Goal: Task Accomplishment & Management: Use online tool/utility

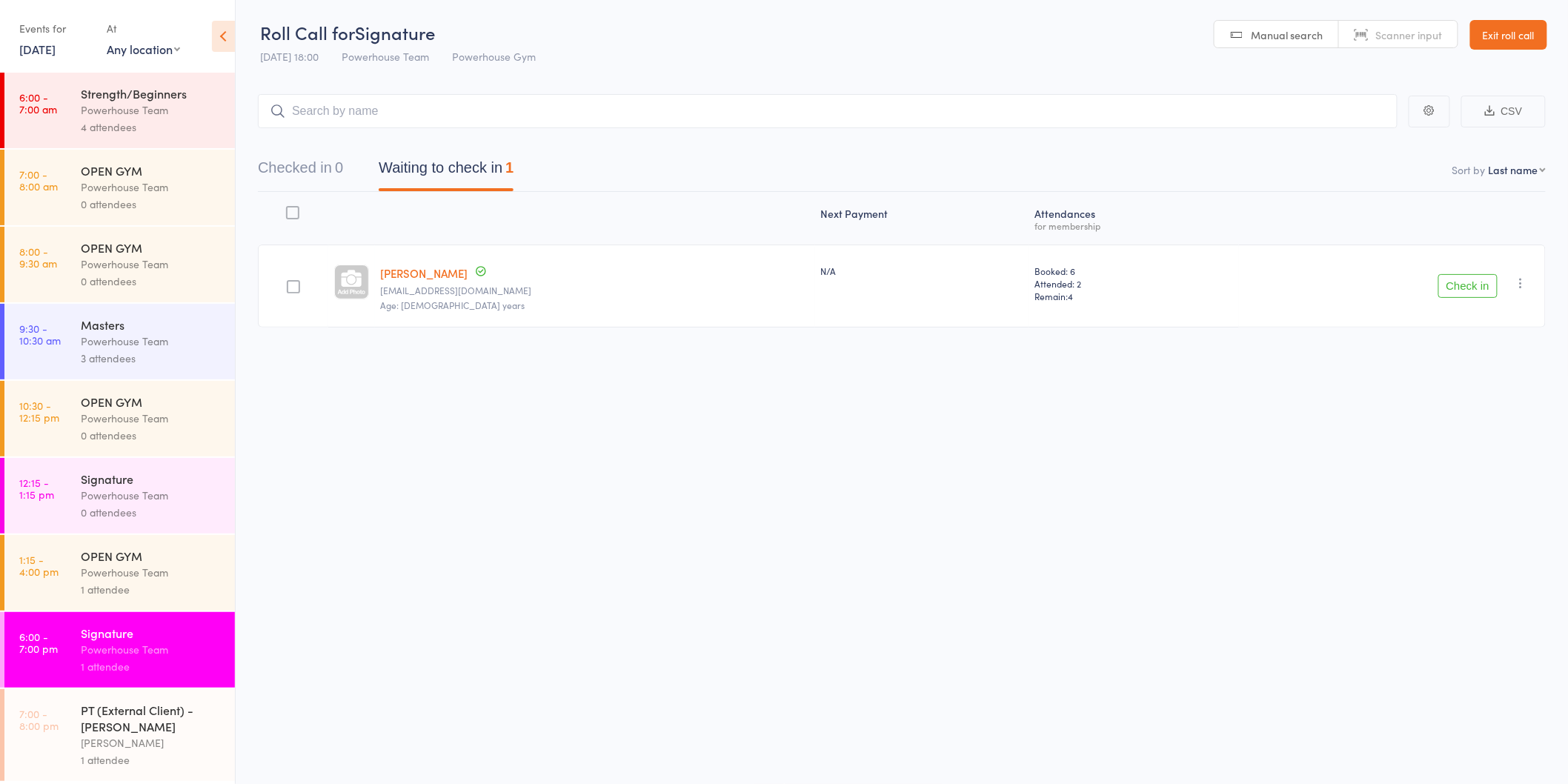
click at [169, 492] on div "Powerhouse Team" at bounding box center [151, 495] width 141 height 17
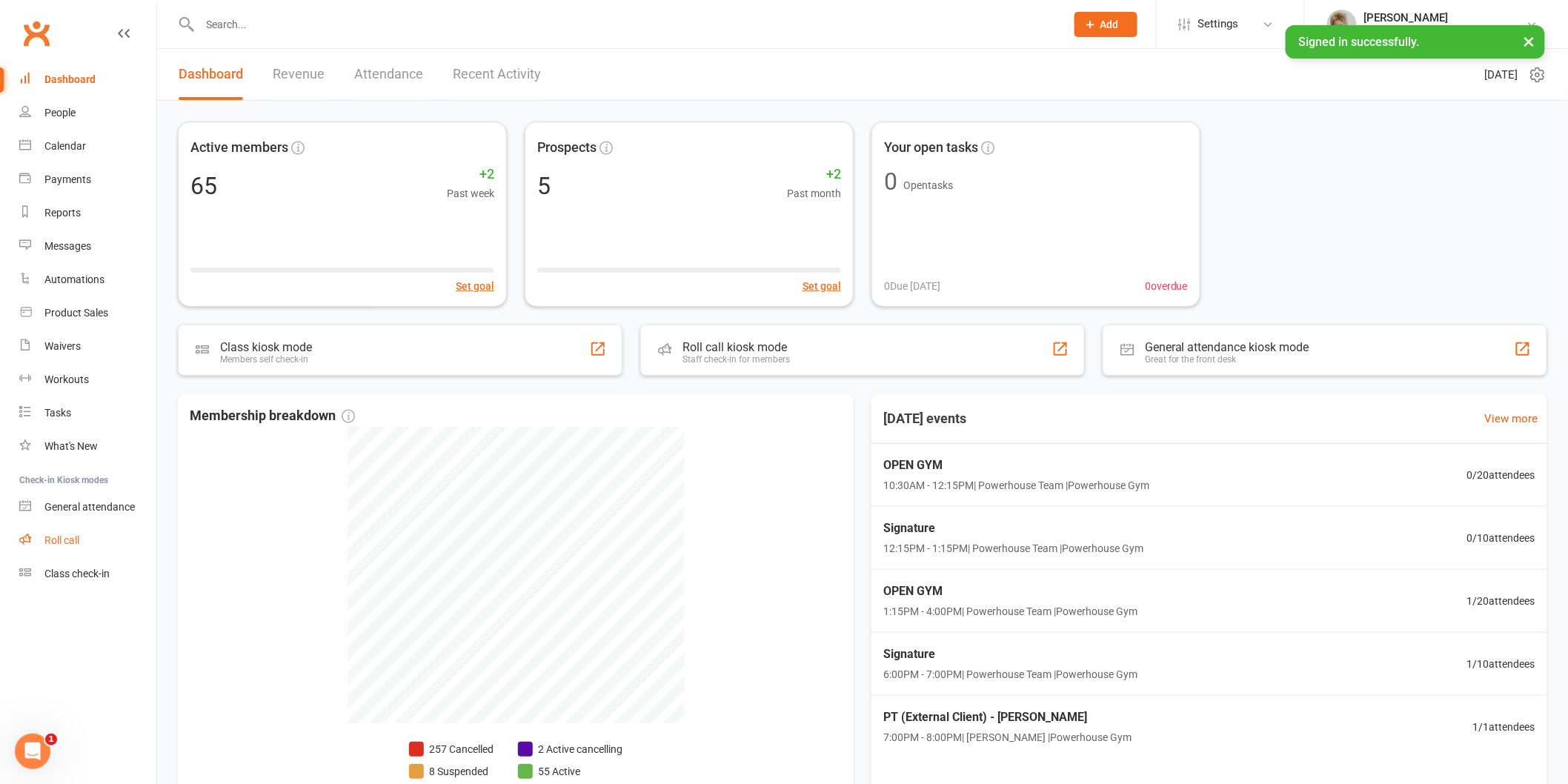
click at [82, 539] on link "Roll call" at bounding box center [87, 541] width 137 height 33
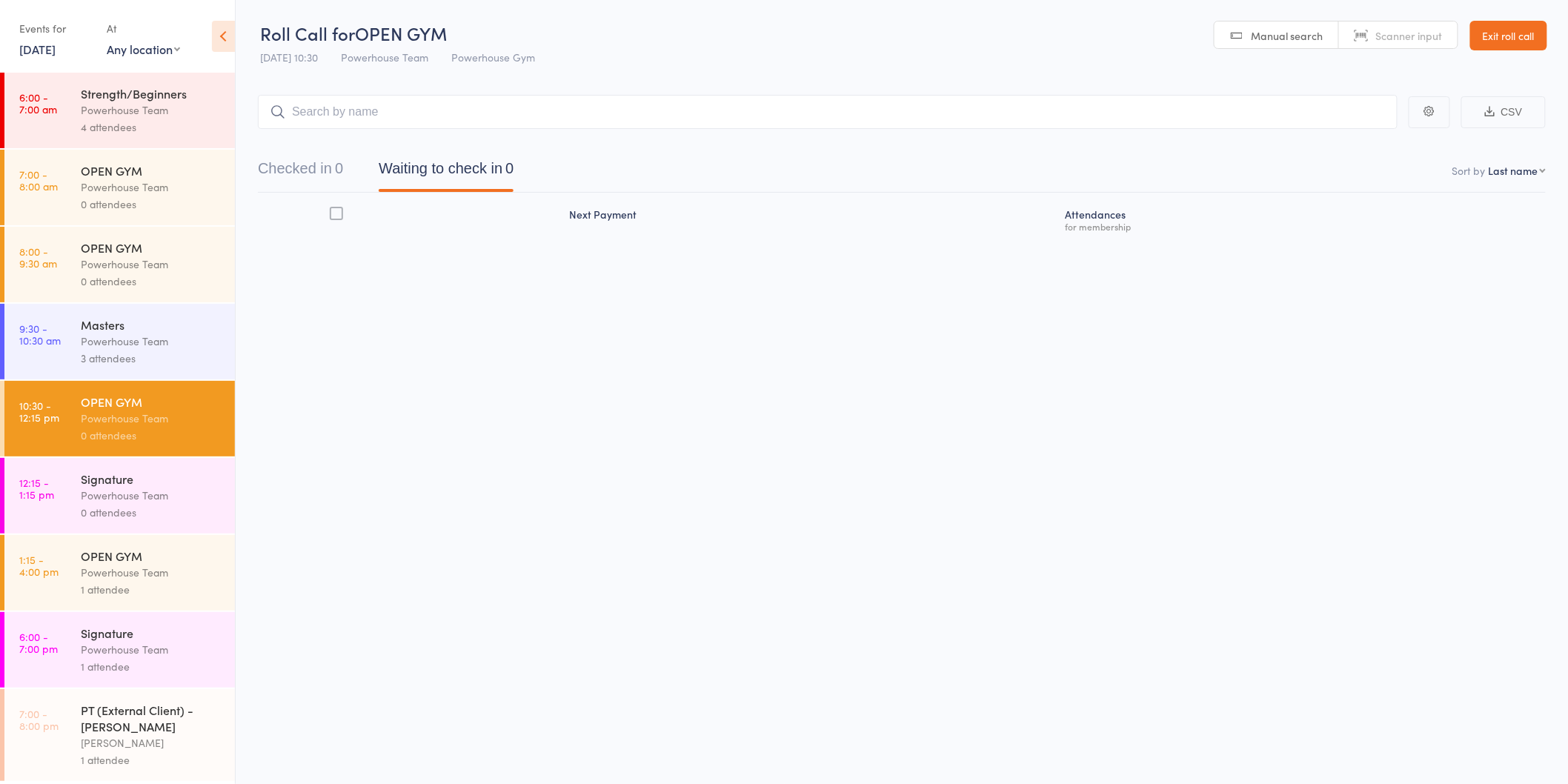
click at [123, 507] on div "0 attendees" at bounding box center [151, 512] width 141 height 17
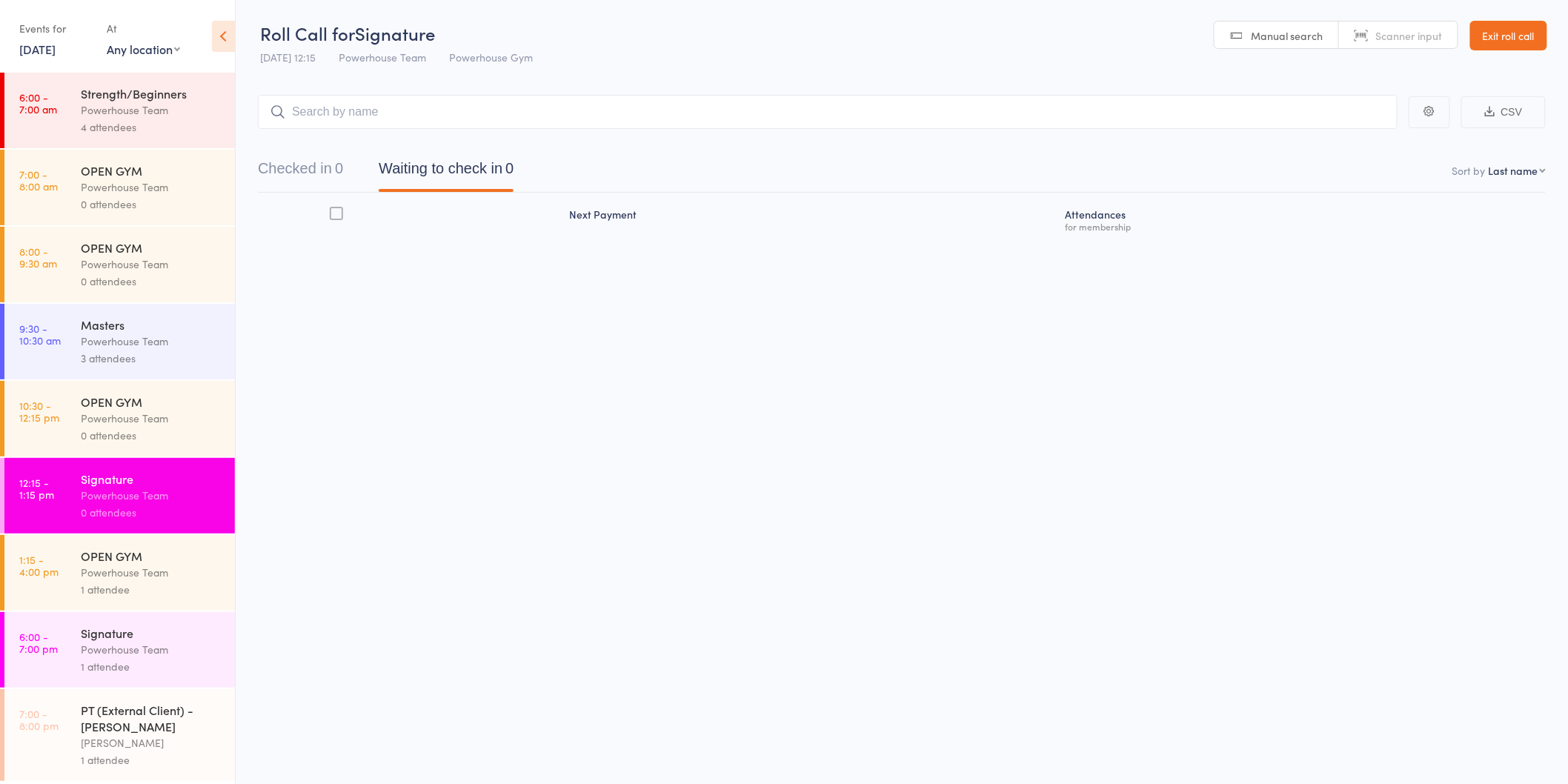
click at [348, 122] on input "search" at bounding box center [827, 112] width 1140 height 34
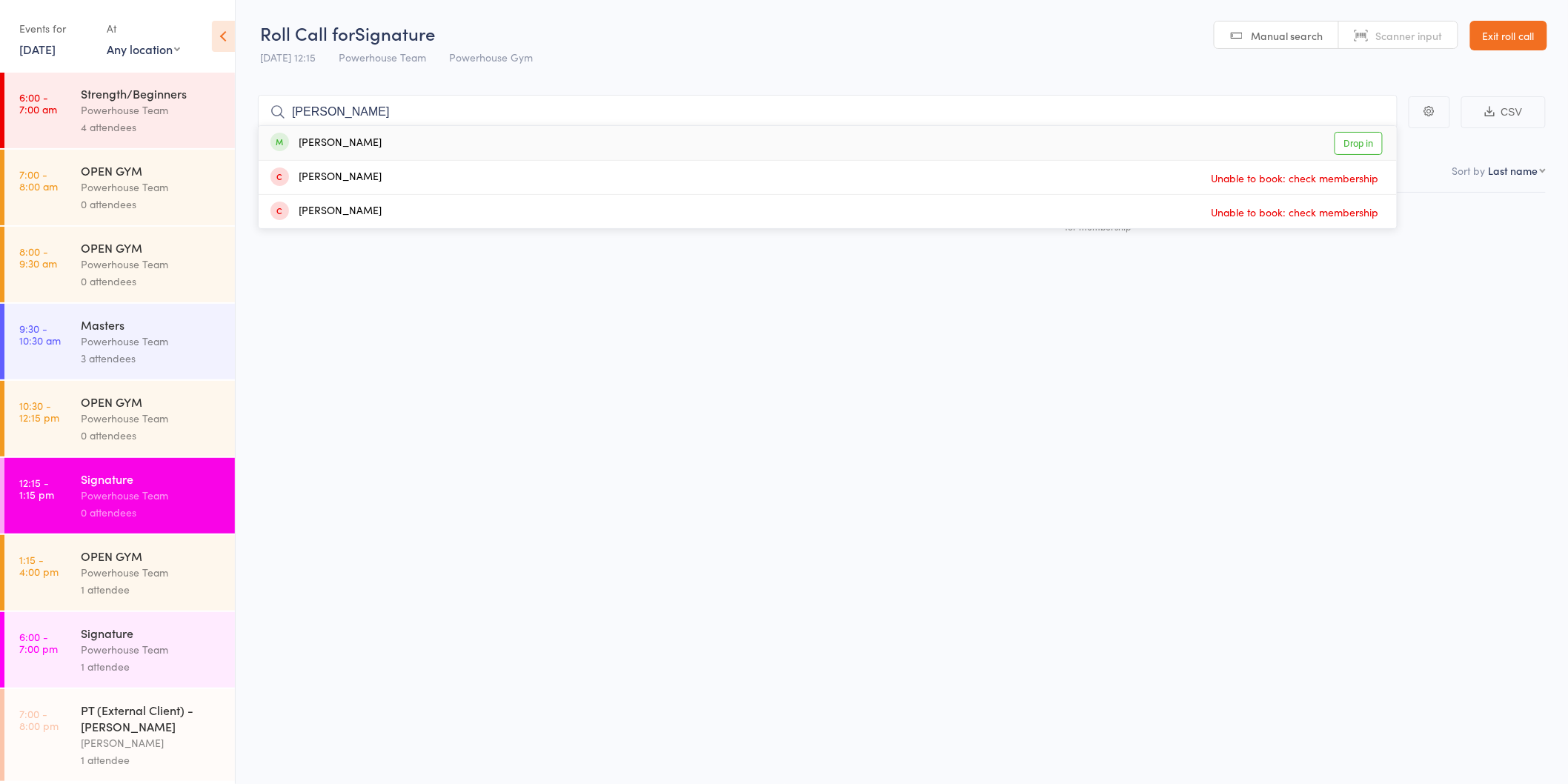
type input "[PERSON_NAME]"
click at [348, 144] on div "[PERSON_NAME]" at bounding box center [326, 144] width 111 height 17
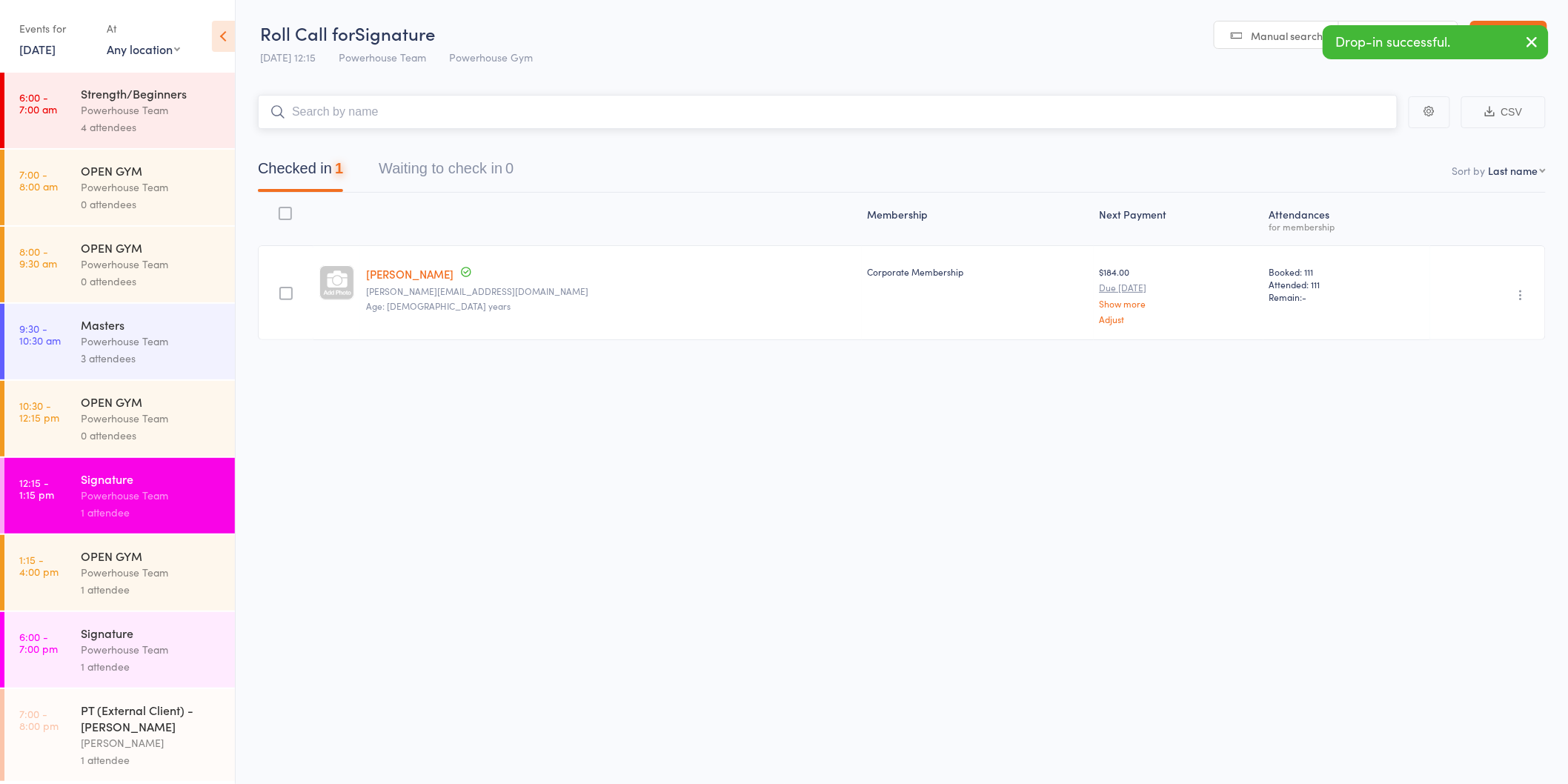
click at [369, 112] on input "search" at bounding box center [827, 112] width 1140 height 34
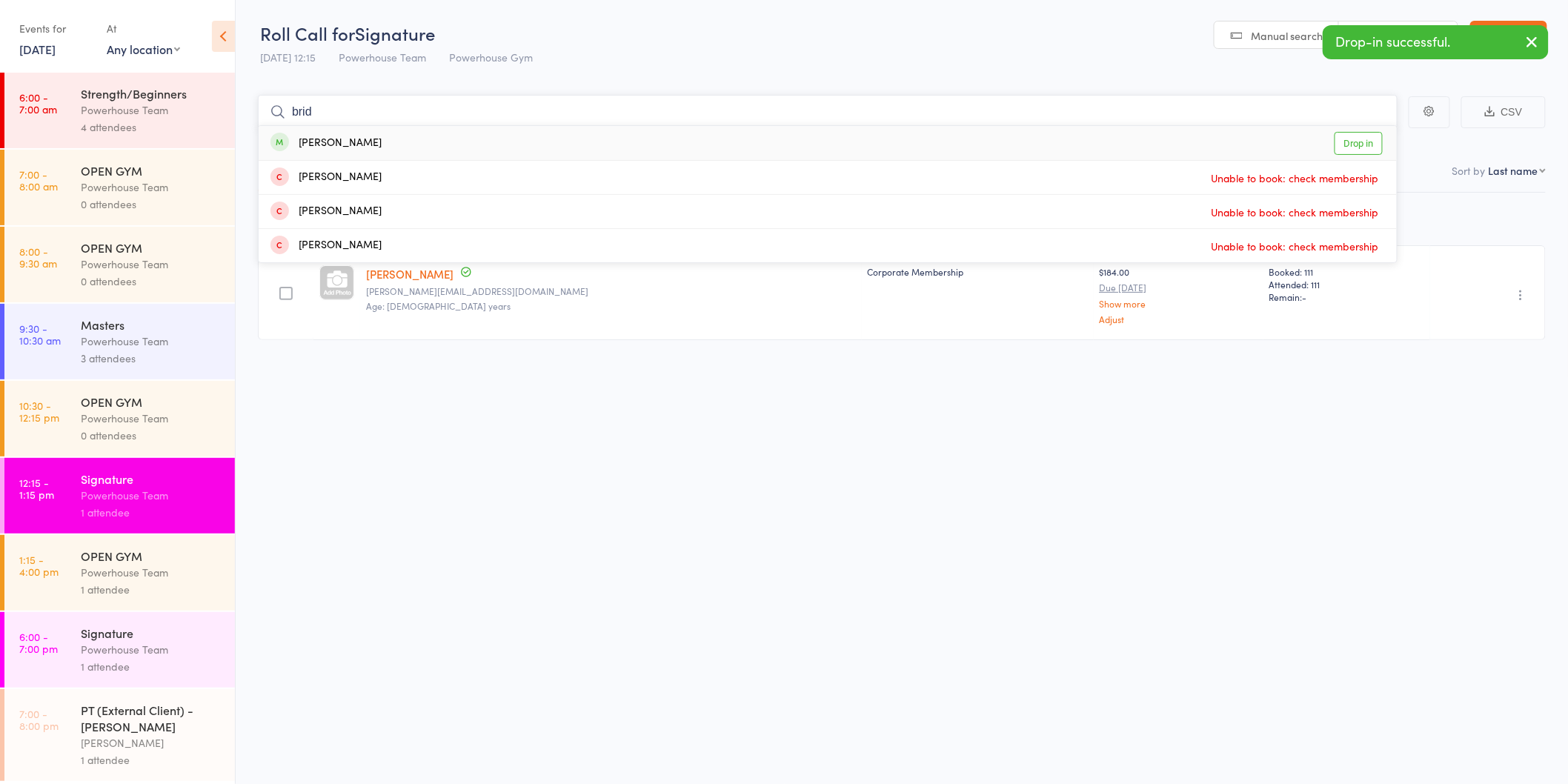
type input "brid"
click at [424, 134] on div "[PERSON_NAME] Drop in" at bounding box center [827, 143] width 1138 height 34
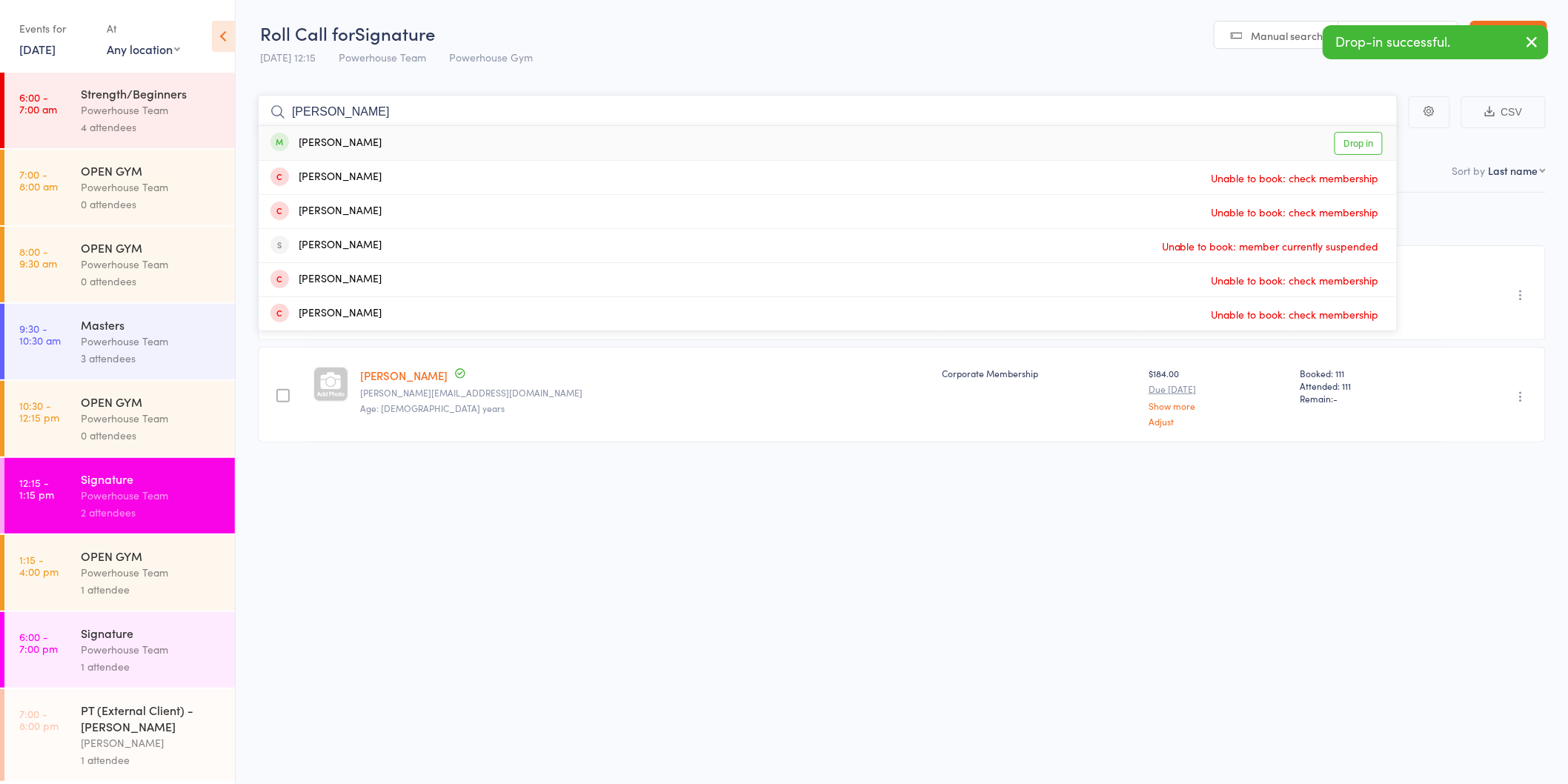
type input "[PERSON_NAME]"
click at [419, 139] on div "[PERSON_NAME] Drop in" at bounding box center [827, 143] width 1138 height 34
